Goal: Task Accomplishment & Management: Manage account settings

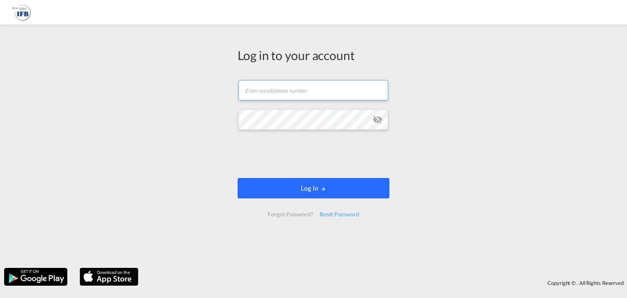
type input "[PERSON_NAME][EMAIL_ADDRESS][DOMAIN_NAME]"
click at [299, 195] on button "Log In" at bounding box center [314, 188] width 152 height 20
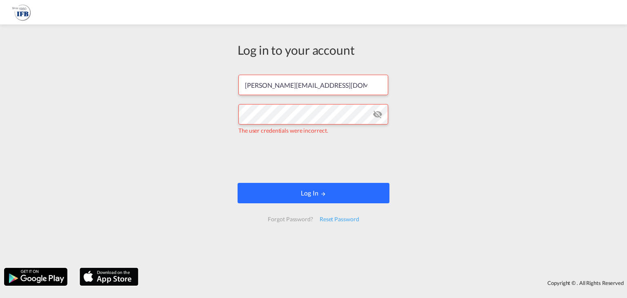
click at [276, 196] on button "Log In" at bounding box center [314, 193] width 152 height 20
click at [276, 195] on button "Log In" at bounding box center [314, 193] width 152 height 20
click at [260, 195] on button "Log In" at bounding box center [314, 193] width 152 height 20
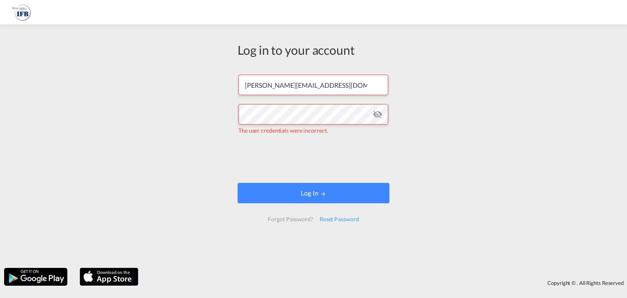
click at [377, 113] on md-icon "icon-eye-off" at bounding box center [378, 114] width 10 height 10
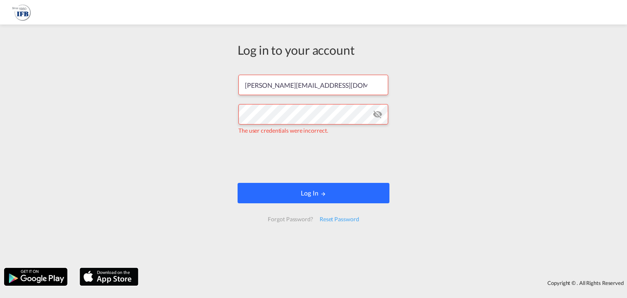
click at [267, 196] on button "Log In" at bounding box center [314, 193] width 152 height 20
